Goal: Task Accomplishment & Management: Complete application form

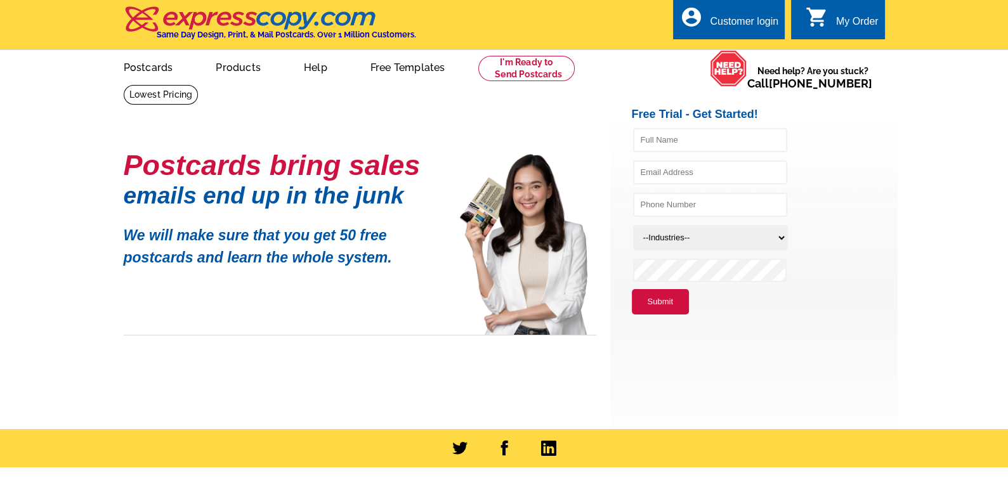
click at [946, 172] on main "Postcards bring sales emails end up in the junk We will make sure that you get …" at bounding box center [504, 256] width 1008 height 345
click at [141, 70] on link "Postcards" at bounding box center [147, 66] width 89 height 30
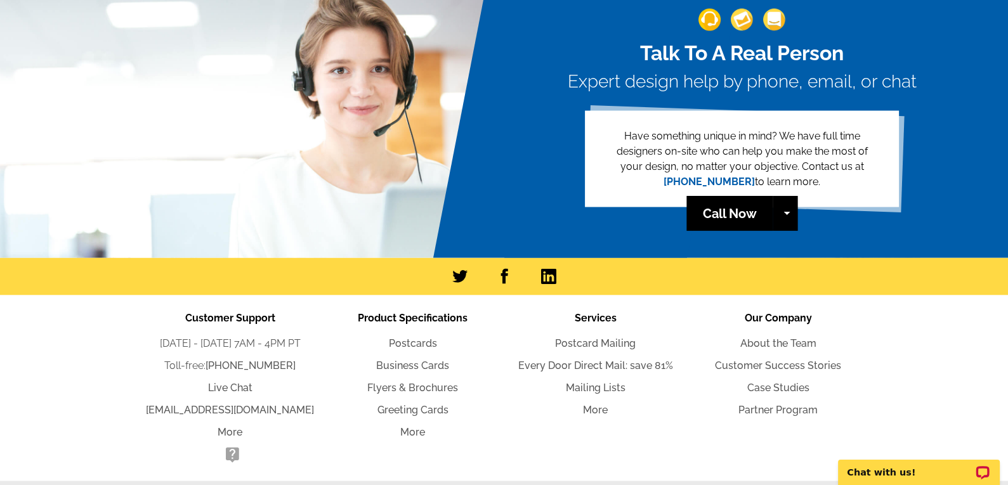
scroll to position [2846, 0]
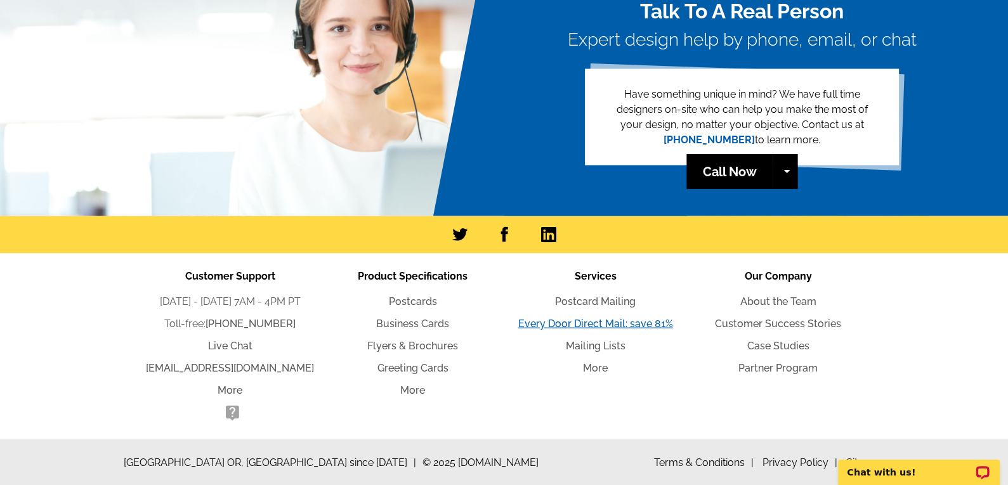
click at [575, 326] on link "Every Door Direct Mail: save 81%" at bounding box center [595, 323] width 155 height 12
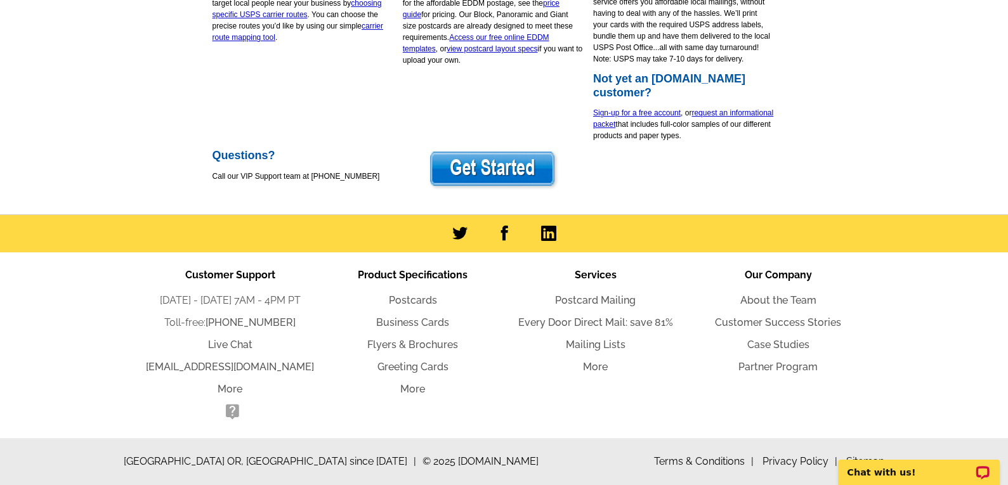
scroll to position [333, 0]
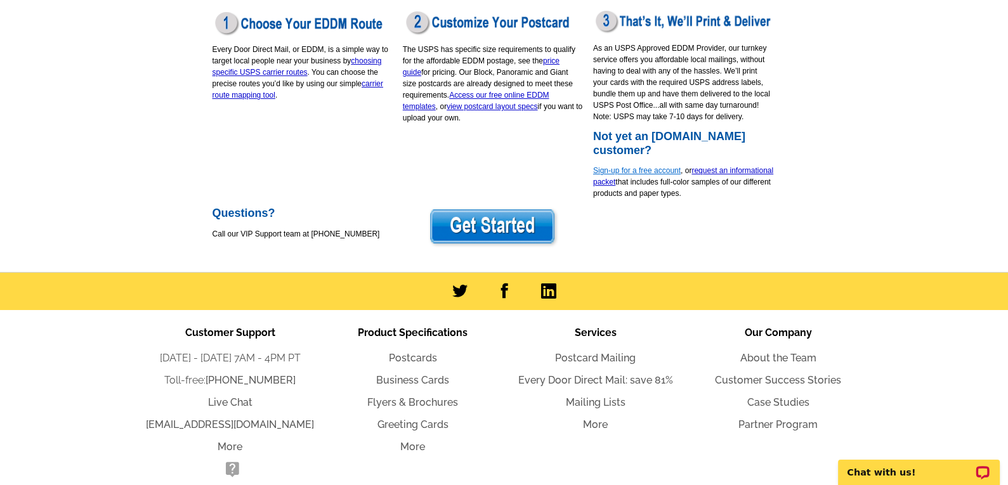
click at [627, 172] on link "Sign-up for a free account" at bounding box center [637, 170] width 88 height 9
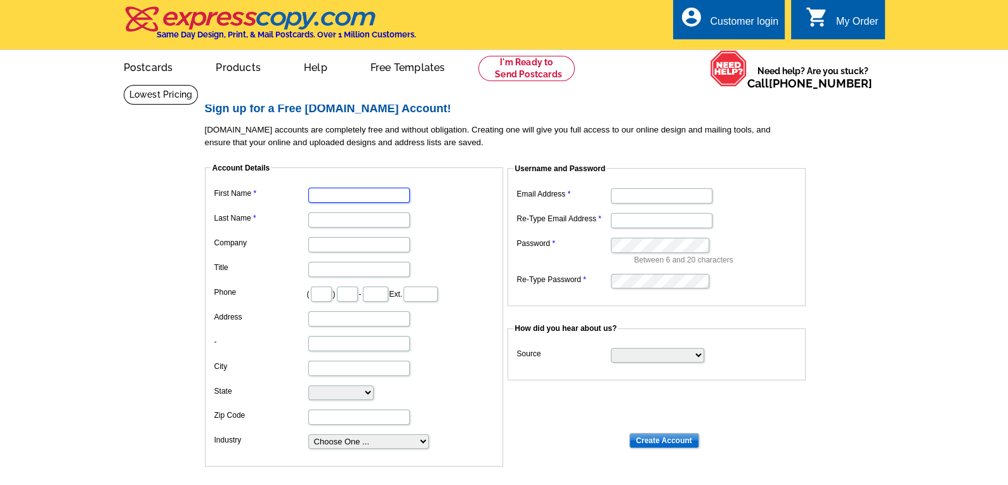
click at [333, 195] on input "First Name" at bounding box center [358, 195] width 101 height 15
type input "Edward"
type input "Hopkins"
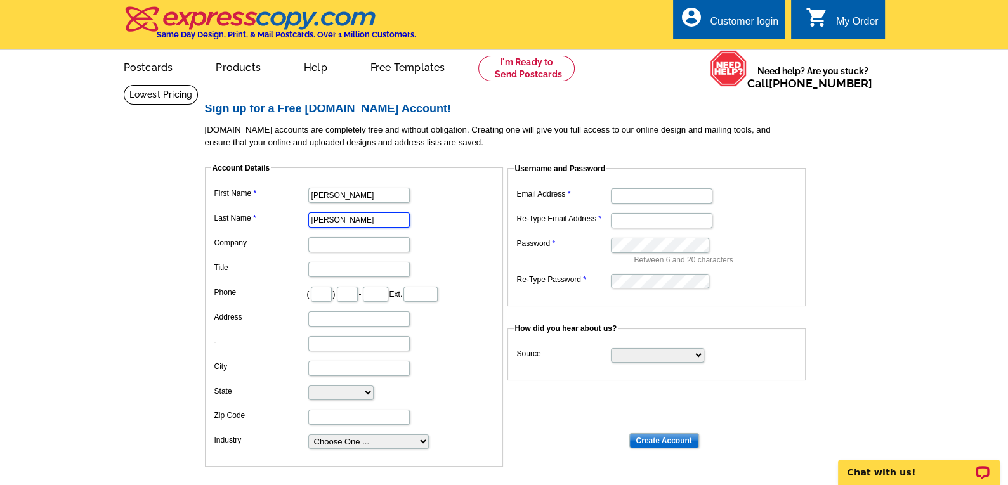
type input "OnlineMoneySurge"
type input "785"
type input "201"
type input "9440"
type input "1213 N 10th St."
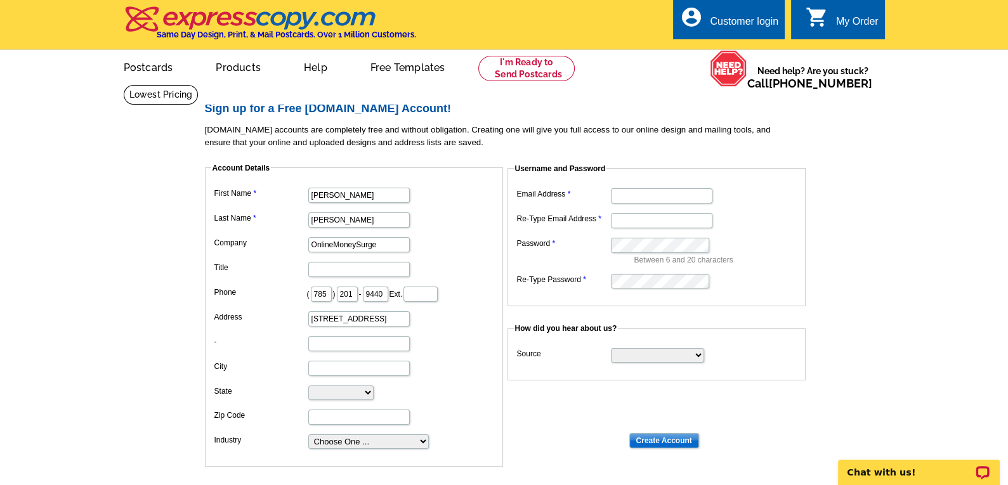
type input "Salina"
select select "KS"
type input "67401"
type input "edsenginerepair@gmail.com"
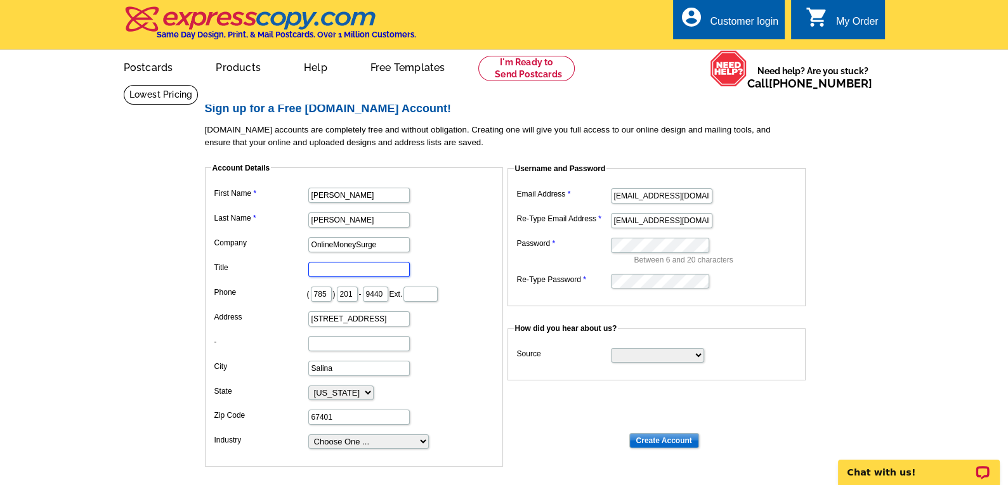
click at [320, 268] on input "Title" at bounding box center [358, 269] width 101 height 15
type input "CEO"
click at [352, 296] on input "201" at bounding box center [347, 294] width 21 height 15
type input "577"
click at [388, 293] on input "9440" at bounding box center [375, 294] width 25 height 15
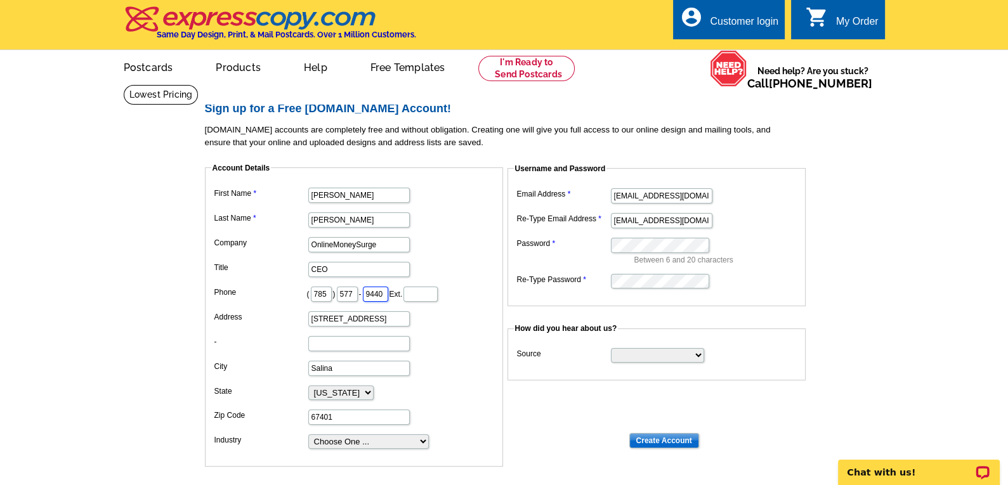
type input "8332"
click at [445, 332] on dl "First Name Edward Last Name Hopkins Company OnlineMoneySurge Title CEO Phone ( …" at bounding box center [353, 318] width 285 height 266
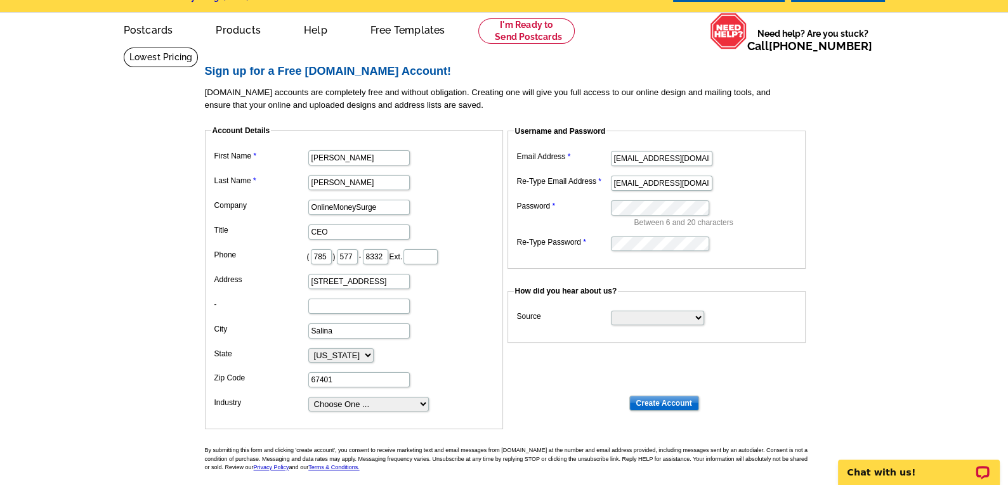
scroll to position [57, 0]
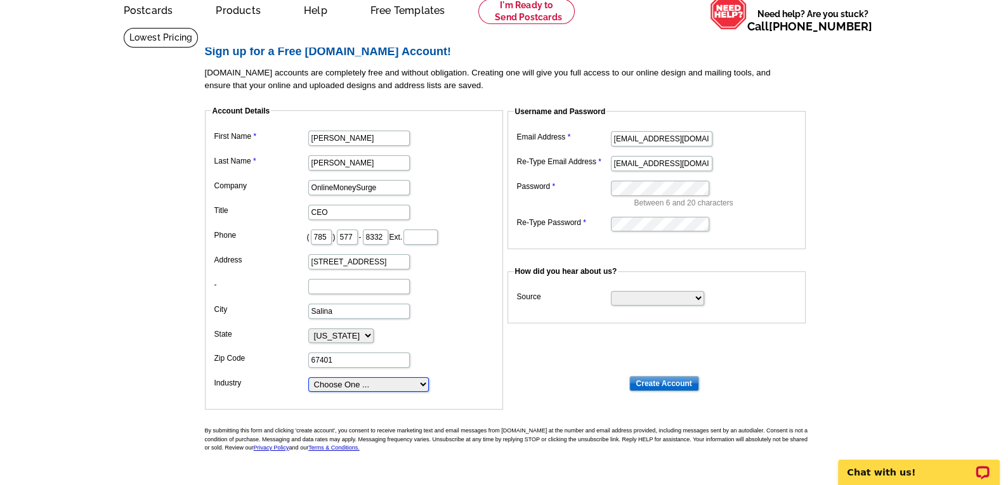
click at [421, 382] on select "Choose One ... Residential Real Estate Accounting Agriculture Architecture Arts…" at bounding box center [368, 384] width 121 height 15
select select "21"
click at [308, 377] on select "Choose One ... Residential Real Estate Accounting Agriculture Architecture Arts…" at bounding box center [368, 384] width 121 height 15
click at [440, 334] on dd "Alabama Alaska Arizona Arkansas California Colorado Connecticut District of Col…" at bounding box center [353, 334] width 285 height 19
click at [613, 140] on input "edsenginerepair@gmail.com" at bounding box center [661, 138] width 101 height 15
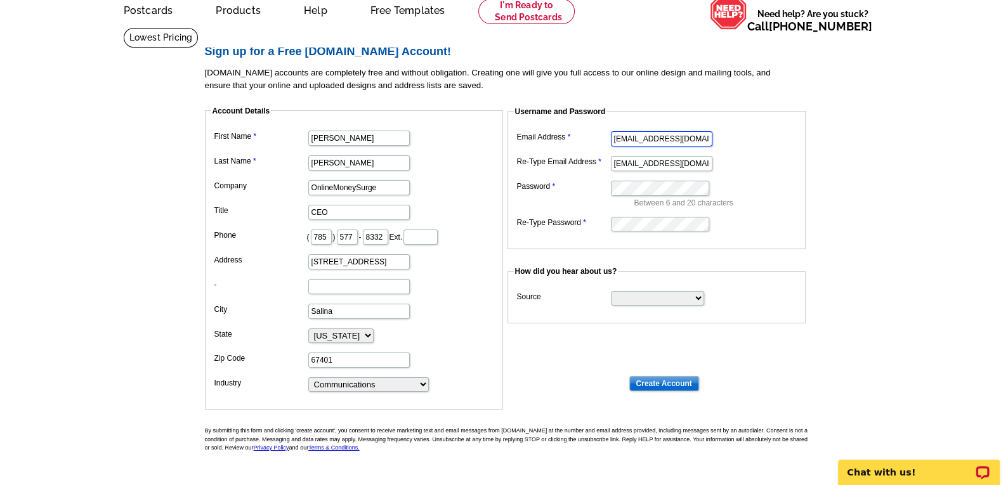
type input "edwardahopkinsjr@gmail.com"
click at [635, 167] on input "edsenginerepair@gmail.com" at bounding box center [661, 163] width 101 height 15
type input "edwardahopkinsjr@gmail.com"
click at [311, 190] on input "OnlineMoneySurge" at bounding box center [358, 187] width 101 height 15
click at [431, 185] on dd "OnlineMoneySurge" at bounding box center [353, 187] width 285 height 20
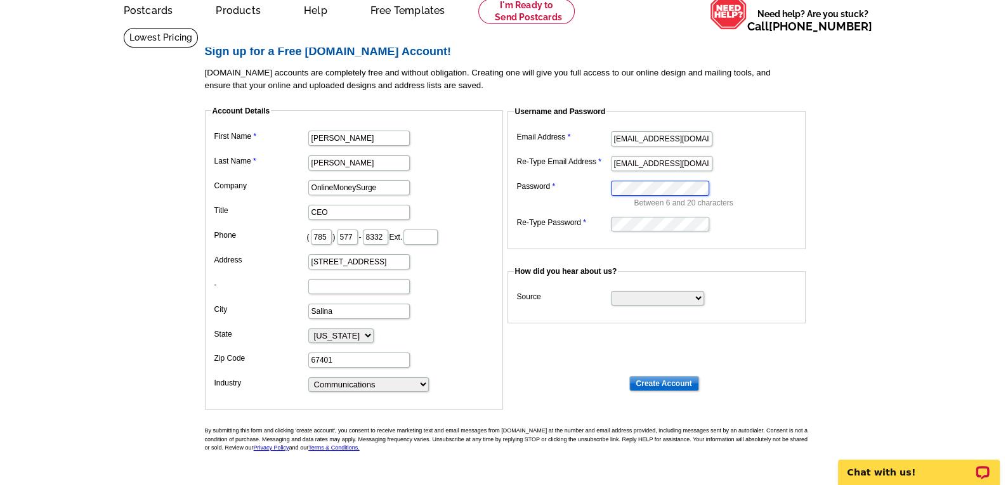
click at [696, 175] on dl "Email Address edwardahopkinsjr@gmail.com Re-Type Email Address edwardahopkinsjr…" at bounding box center [656, 180] width 285 height 105
click at [698, 299] on select "Search Engine Television Ad Direct Mail Postcard Email Referred by a friend Oth…" at bounding box center [657, 298] width 93 height 15
select select "search"
click at [611, 291] on select "Search Engine Television Ad Direct Mail Postcard Email Referred by a friend Oth…" at bounding box center [657, 298] width 93 height 15
click at [653, 329] on dt at bounding box center [509, 334] width 609 height 11
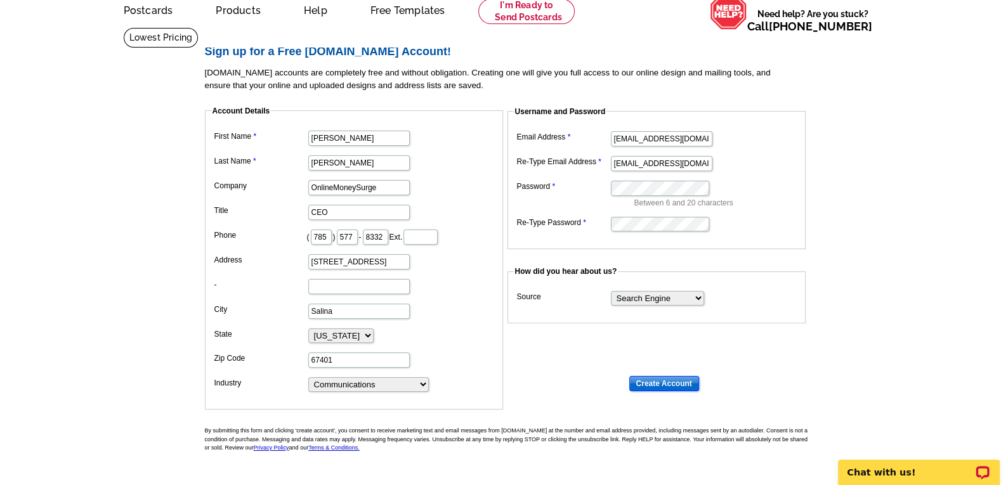
click at [662, 379] on input "Create Account" at bounding box center [664, 383] width 70 height 15
